Goal: Information Seeking & Learning: Find specific fact

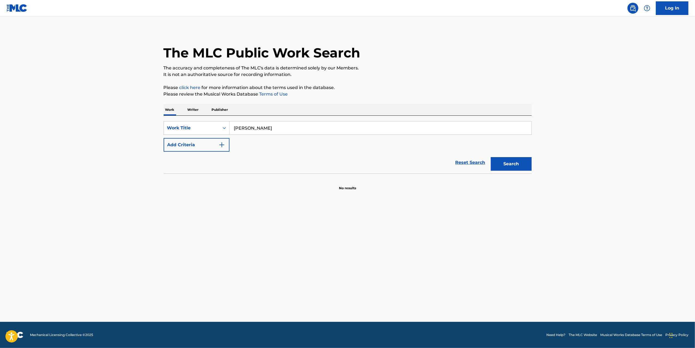
type input "[PERSON_NAME]"
click at [491, 157] on button "Search" at bounding box center [511, 164] width 41 height 14
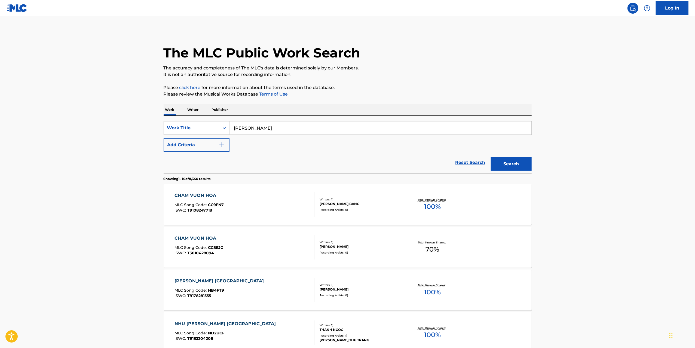
click at [462, 39] on div "The MLC Public Work Search" at bounding box center [348, 50] width 368 height 40
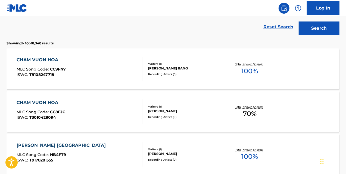
scroll to position [27, 0]
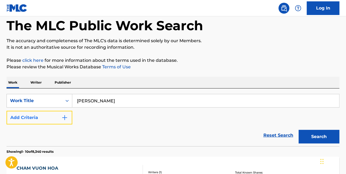
click at [70, 115] on button "Add Criteria" at bounding box center [40, 118] width 66 height 14
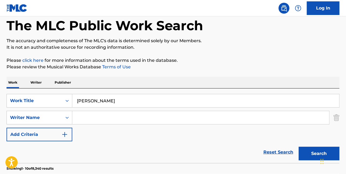
click at [94, 117] on input "Search Form" at bounding box center [200, 117] width 257 height 13
type input "[PERSON_NAME] viet [PERSON_NAME]"
click at [299, 147] on button "Search" at bounding box center [319, 154] width 41 height 14
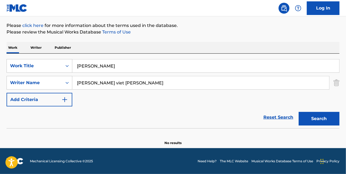
click at [41, 50] on p "Writer" at bounding box center [36, 47] width 14 height 11
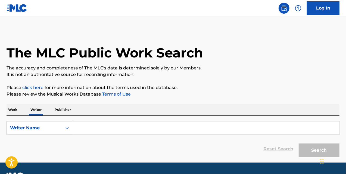
click at [96, 126] on input "Search Form" at bounding box center [205, 127] width 267 height 13
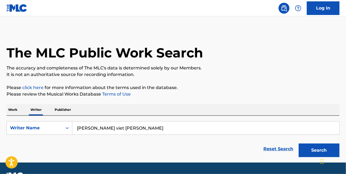
type input "[PERSON_NAME] viet [PERSON_NAME]"
click at [299, 143] on button "Search" at bounding box center [319, 150] width 41 height 14
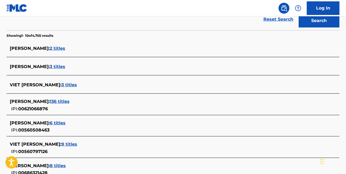
scroll to position [131, 0]
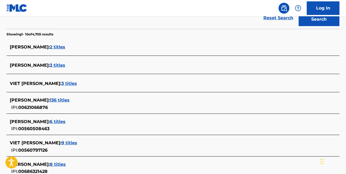
click at [62, 84] on span "3 titles" at bounding box center [70, 83] width 16 height 5
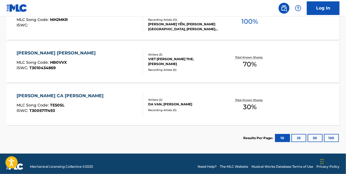
scroll to position [185, 0]
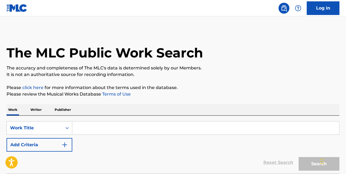
click at [84, 129] on input "Search Form" at bounding box center [205, 127] width 267 height 13
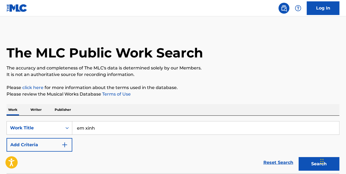
type input "em xinh"
click at [299, 157] on button "Search" at bounding box center [319, 164] width 41 height 14
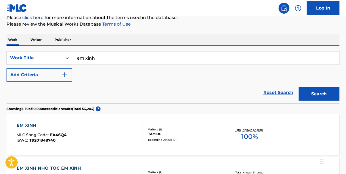
scroll to position [109, 0]
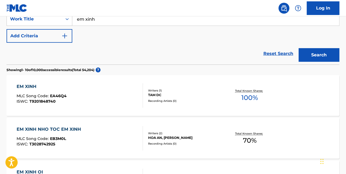
click at [187, 103] on div "EM XINH MLC Song Code : EA46Q4 ISWC : T9201848740 Writers ( 1 ) TAM DC Recordin…" at bounding box center [173, 95] width 333 height 41
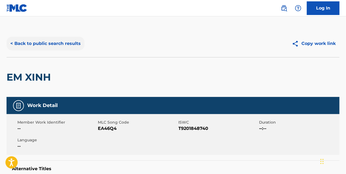
click at [17, 46] on button "< Back to public search results" at bounding box center [46, 44] width 78 height 14
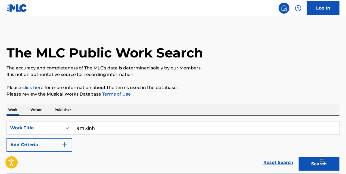
drag, startPoint x: 100, startPoint y: 131, endPoint x: 75, endPoint y: 126, distance: 24.8
click at [75, 126] on input "em xinh" at bounding box center [205, 127] width 267 height 13
type input "di tim tinh yeu"
click at [299, 157] on button "Search" at bounding box center [319, 164] width 41 height 14
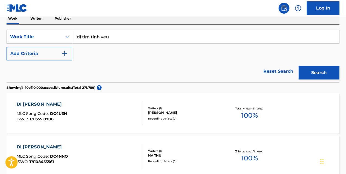
scroll to position [90, 0]
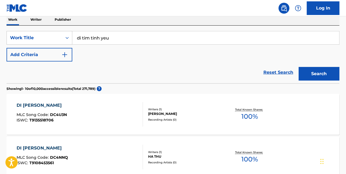
drag, startPoint x: 115, startPoint y: 39, endPoint x: 77, endPoint y: 38, distance: 38.1
click at [77, 38] on input "di tim tinh yeu" at bounding box center [205, 37] width 267 height 13
type input "waiting for you"
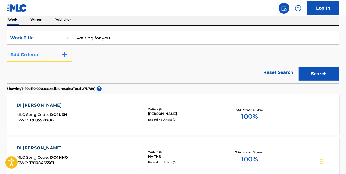
click at [56, 59] on button "Add Criteria" at bounding box center [40, 55] width 66 height 14
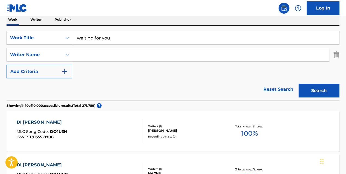
click at [96, 61] on input "Search Form" at bounding box center [200, 54] width 257 height 13
type input "[PERSON_NAME] viet [PERSON_NAME]"
click at [299, 84] on button "Search" at bounding box center [319, 91] width 41 height 14
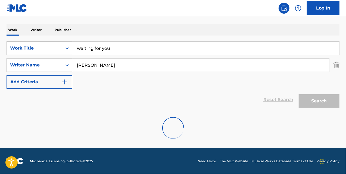
scroll to position [62, 0]
